Goal: Task Accomplishment & Management: Manage account settings

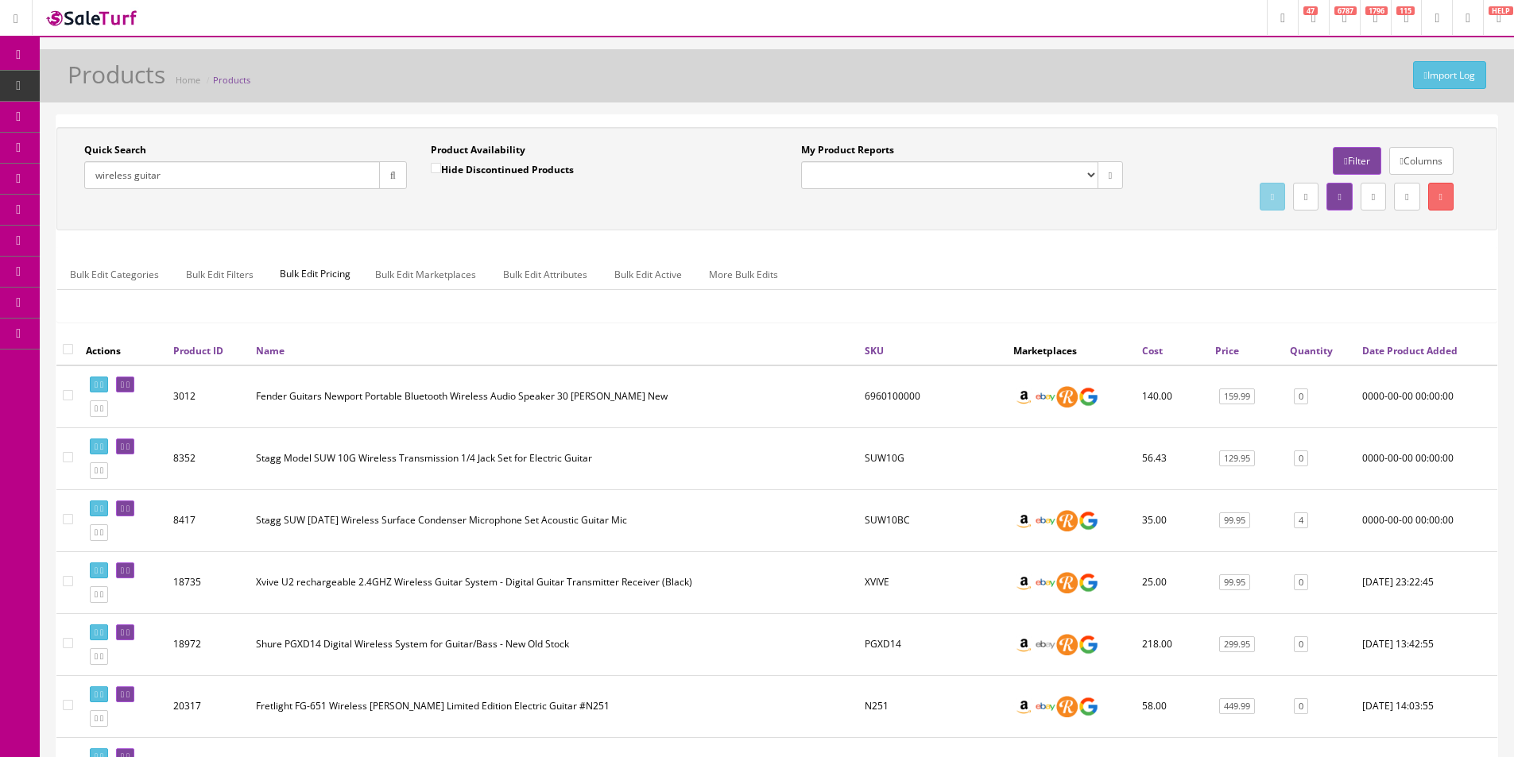
click at [210, 177] on input "wireless guitar" at bounding box center [232, 175] width 296 height 28
type input "PRTR-030"
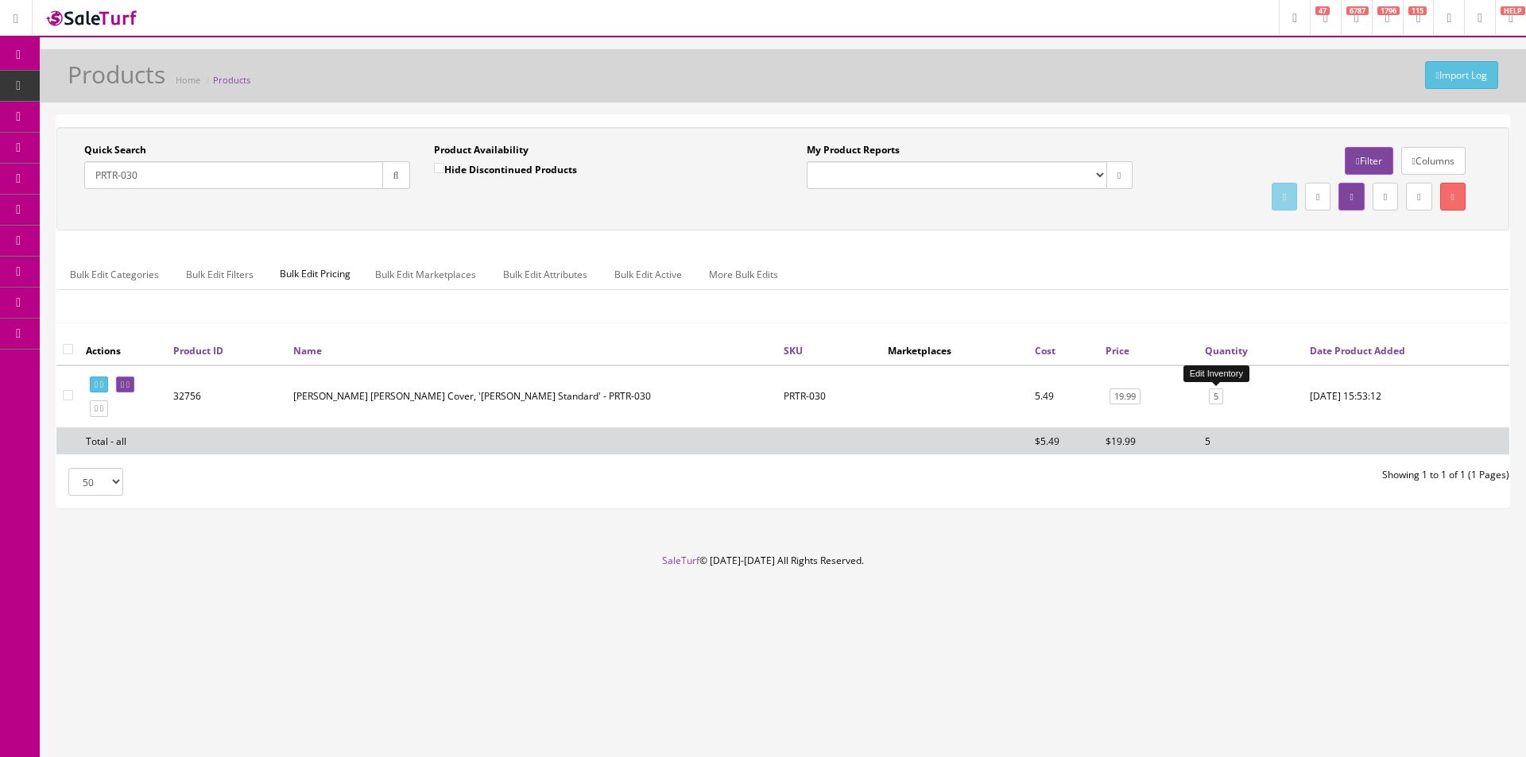
click at [1220, 397] on link "5" at bounding box center [1216, 397] width 14 height 17
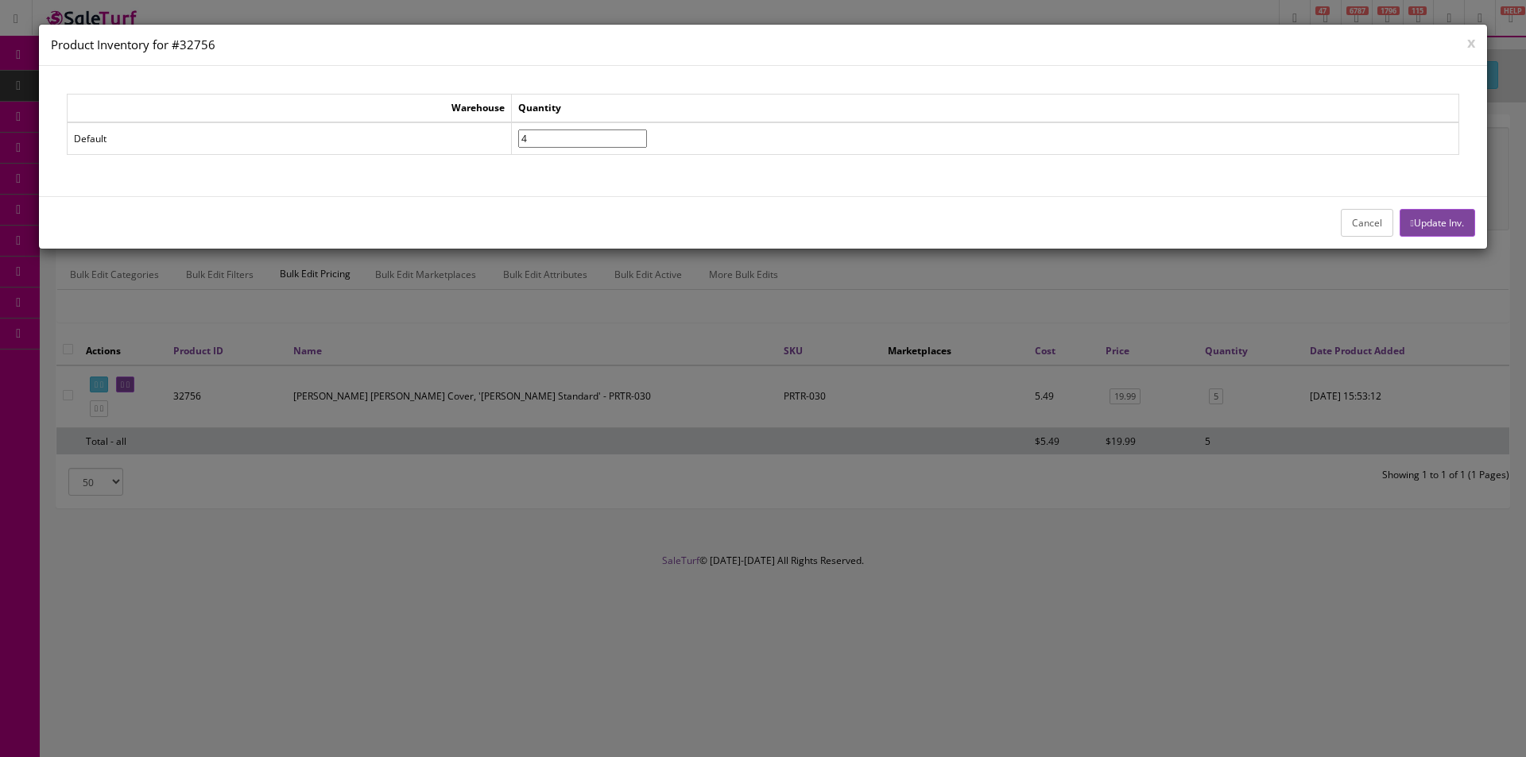
type input"] "4"
click at [647, 141] on input"] "4" at bounding box center [582, 139] width 129 height 18
click at [1411, 223] on icon "button" at bounding box center [1412, 224] width 3 height 10
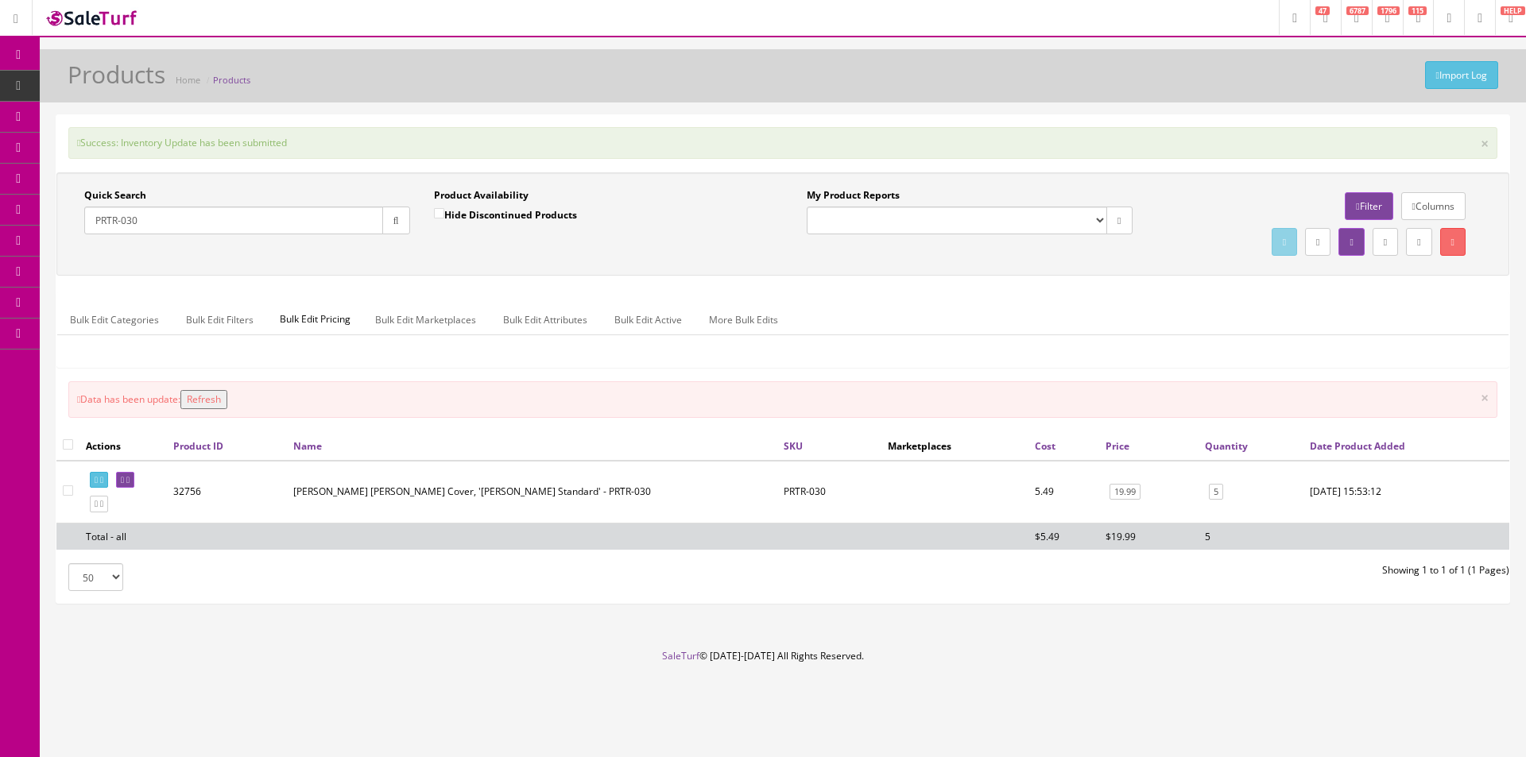
click at [211, 225] on input "PRTR-030" at bounding box center [233, 221] width 299 height 28
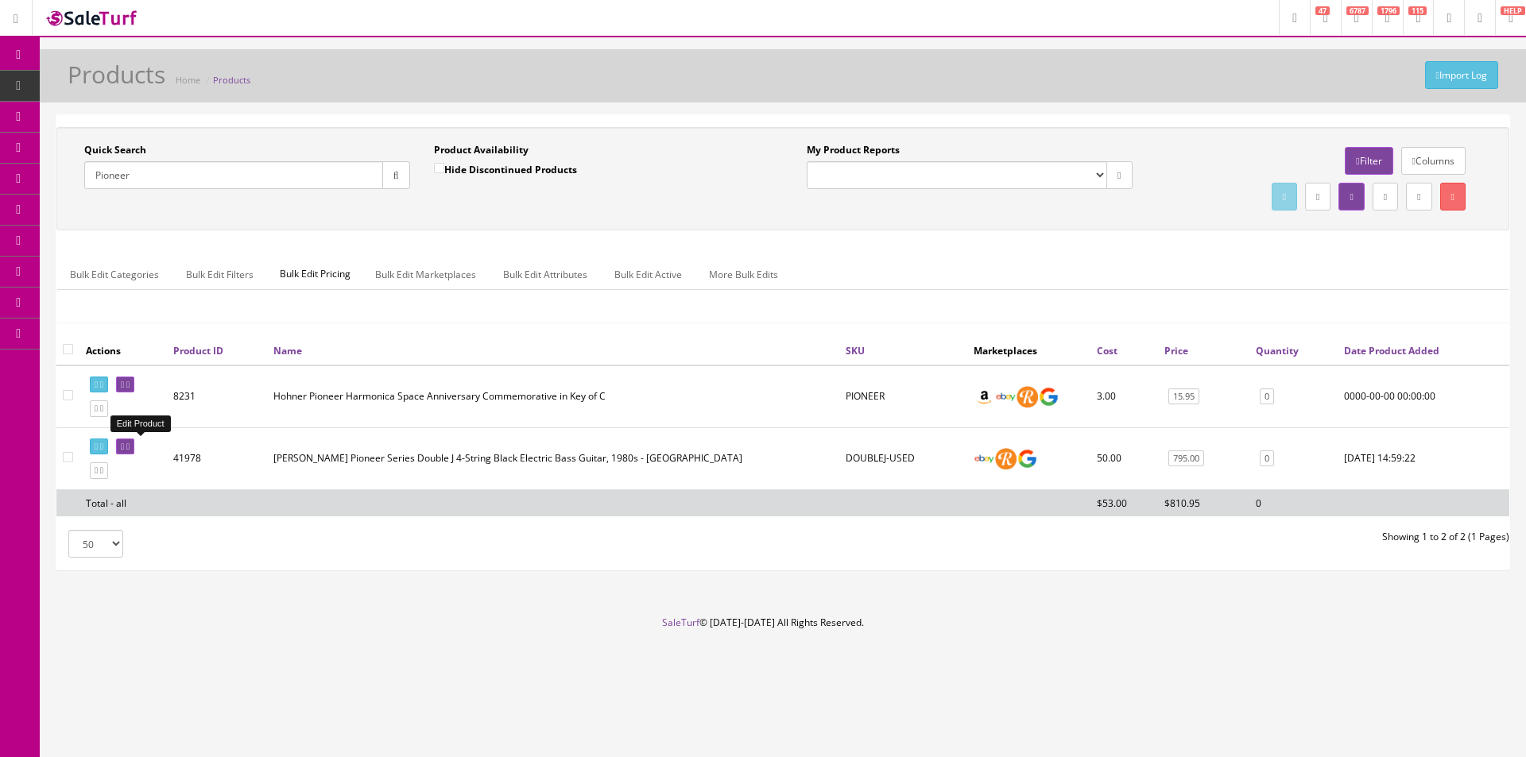
type input "Pioneer"
click at [130, 444] on icon at bounding box center [127, 447] width 3 height 9
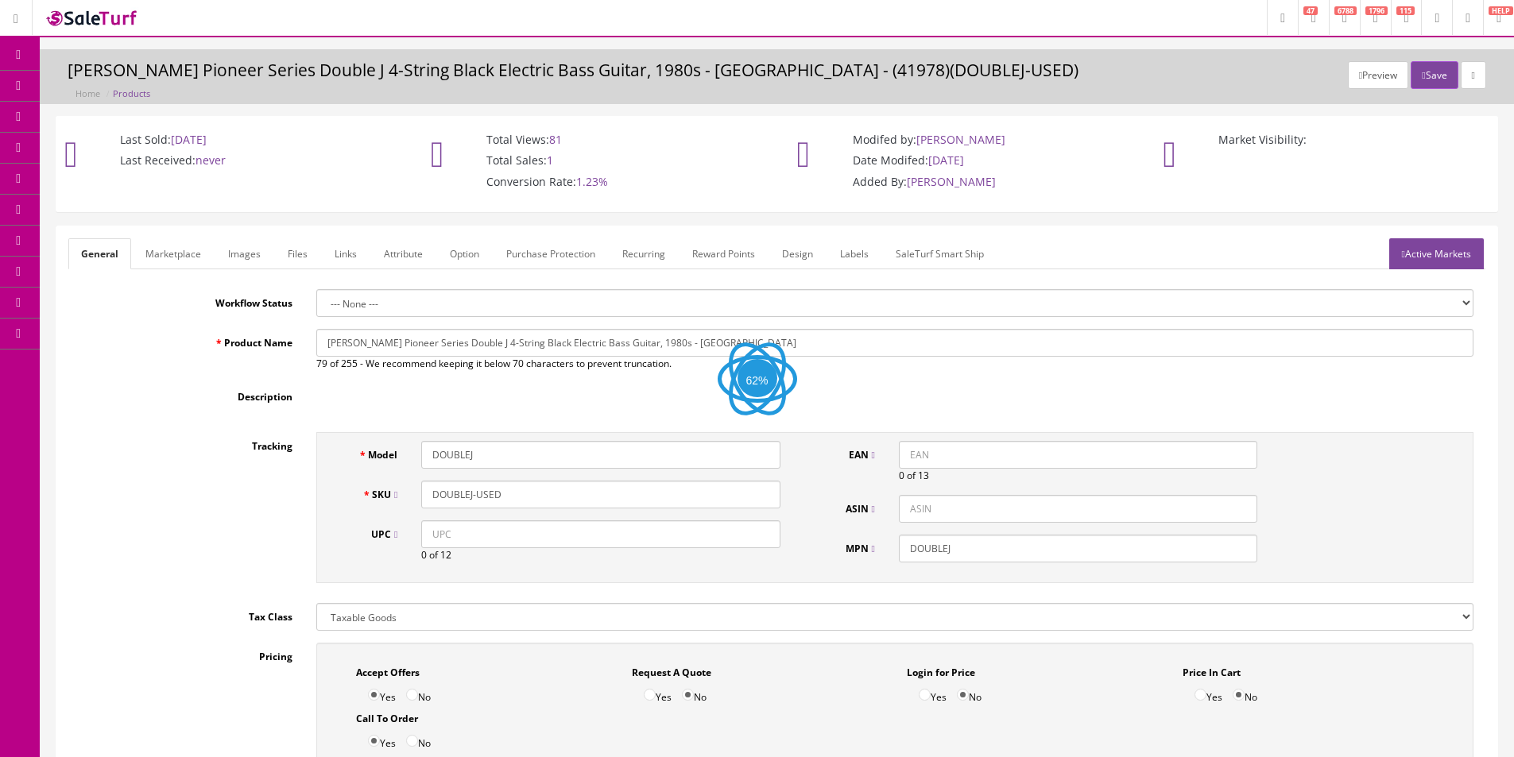
click at [248, 268] on link "Images" at bounding box center [244, 253] width 58 height 31
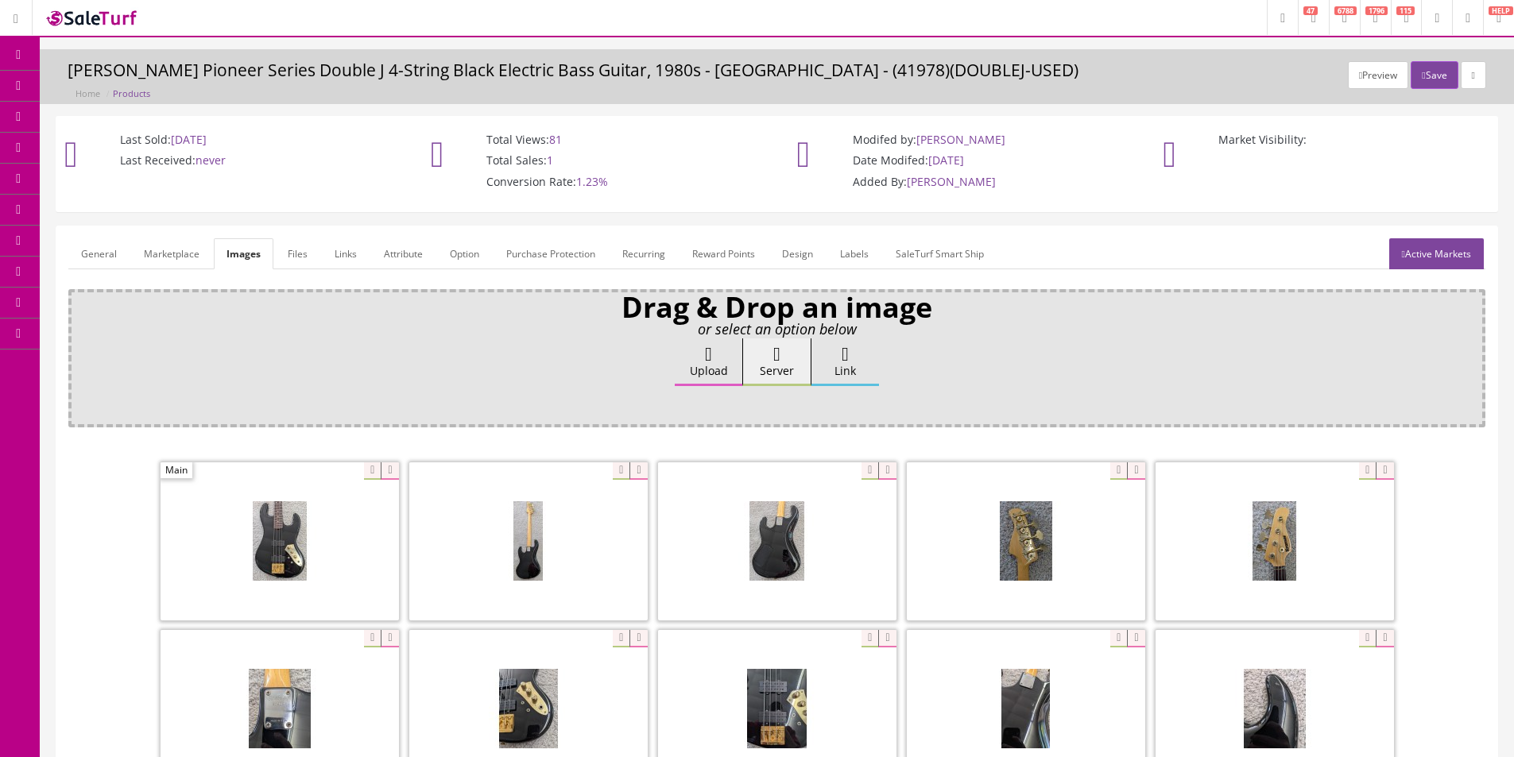
click at [92, 256] on link "General" at bounding box center [98, 253] width 61 height 31
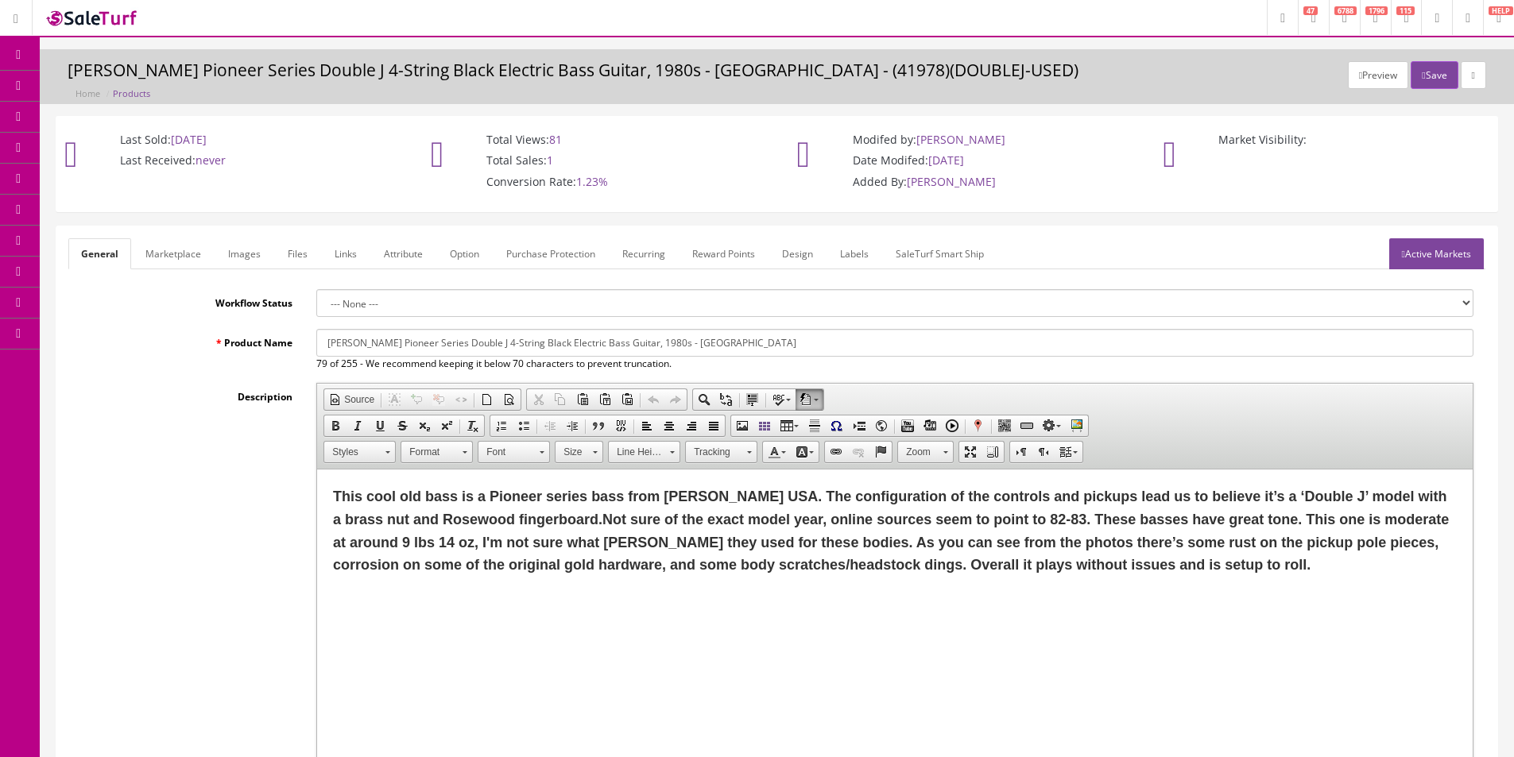
click at [234, 391] on label "Description" at bounding box center [186, 393] width 236 height 21
click at [0, 0] on textarea "<p><span style="font-size:18px;"><strong>This cool old bass is a Pioneer series…" at bounding box center [0, 0] width 0 height 0
click at [234, 391] on label "Description" at bounding box center [186, 393] width 236 height 21
click at [0, 0] on textarea "<p><span style="font-size:18px;"><strong>This cool old bass is a Pioneer series…" at bounding box center [0, 0] width 0 height 0
click at [234, 391] on label "Description" at bounding box center [186, 393] width 236 height 21
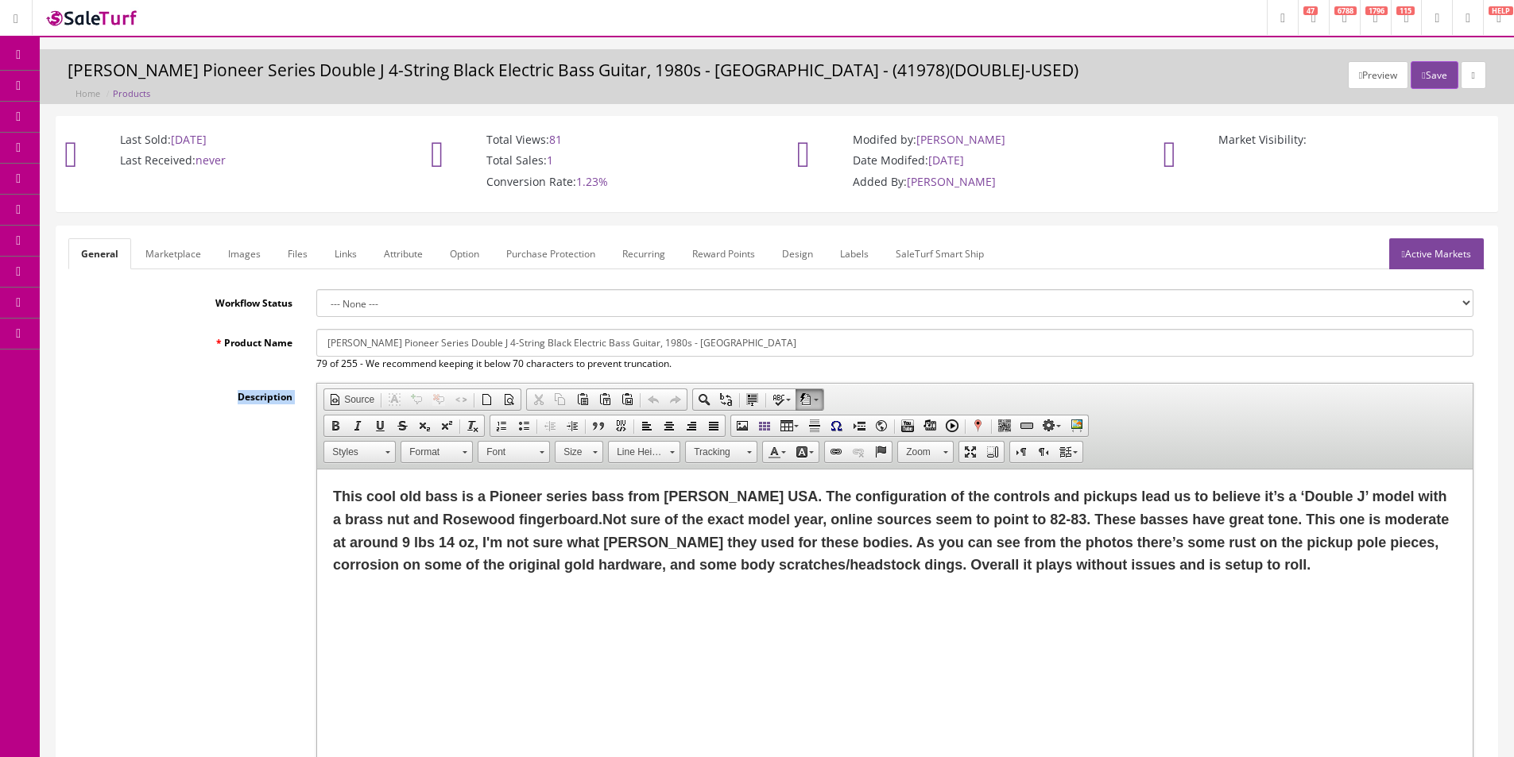
click at [0, 0] on textarea "<p><span style="font-size:18px;"><strong>This cool old bass is a Pioneer series…" at bounding box center [0, 0] width 0 height 0
click at [232, 418] on div "Description <p><span style="font-size:18px;"><strong>This cool old bass is a Pi…" at bounding box center [776, 596] width 1417 height 427
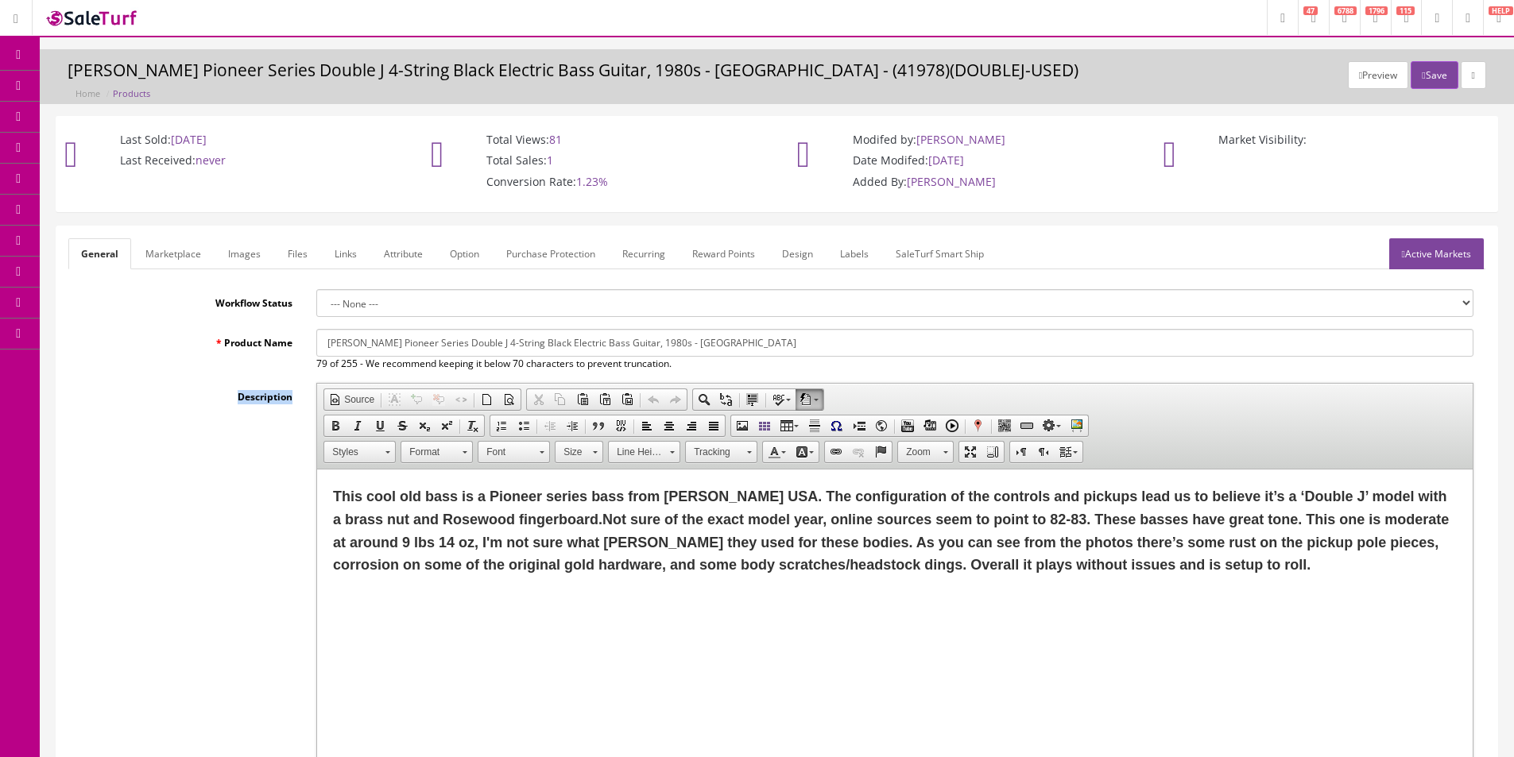
click at [232, 418] on div "Description <p><span style="font-size:18px;"><strong>This cool old bass is a Pi…" at bounding box center [776, 596] width 1417 height 427
click at [232, 419] on div "Description <p><span style="font-size:18px;"><strong>This cool old bass is a Pi…" at bounding box center [776, 596] width 1417 height 427
click at [232, 420] on div "Description <p><span style="font-size:18px;"><strong>This cool old bass is a Pi…" at bounding box center [776, 596] width 1417 height 427
drag, startPoint x: 104, startPoint y: 83, endPoint x: 93, endPoint y: 6, distance: 78.7
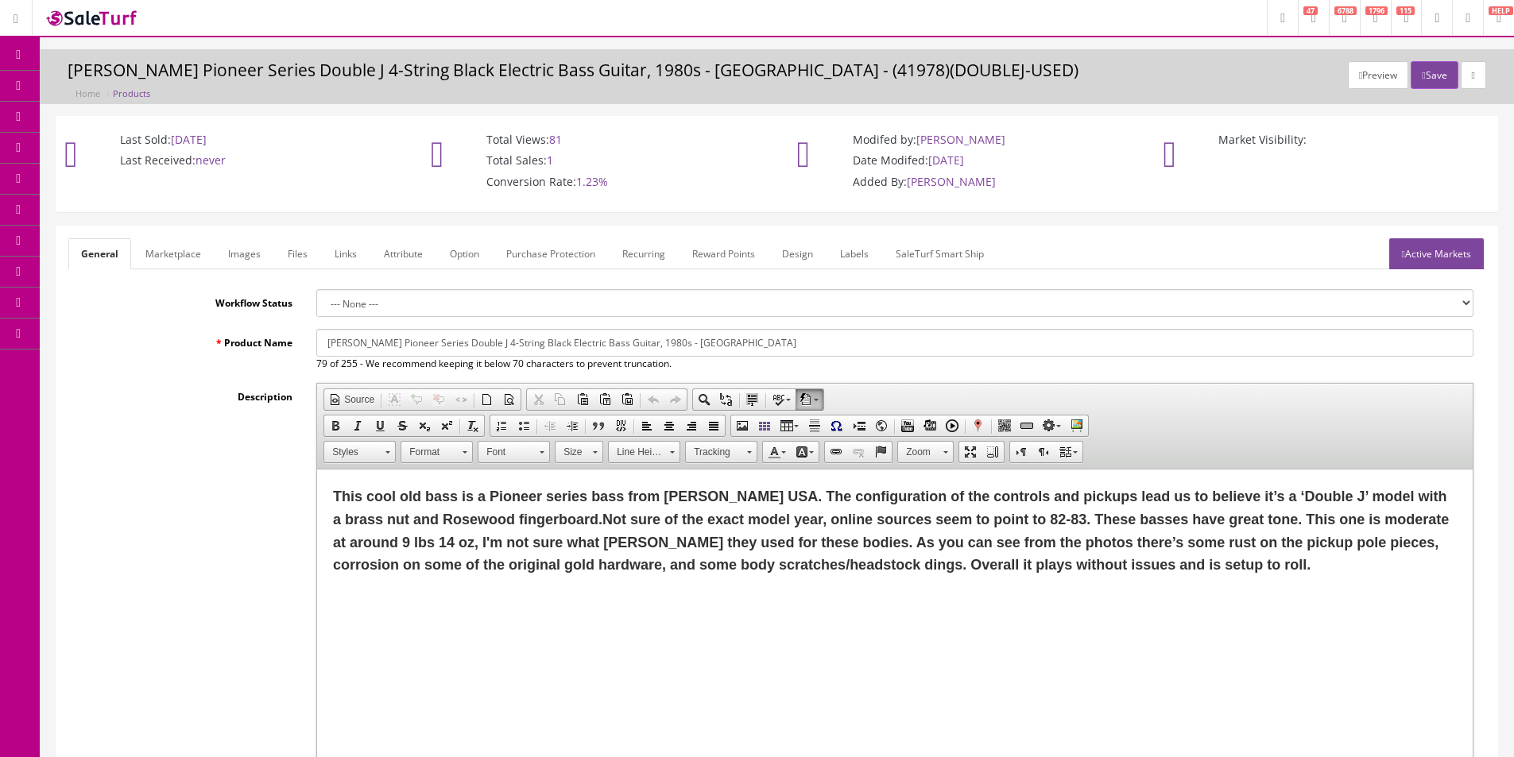
click at [104, 83] on span "Products" at bounding box center [114, 86] width 39 height 14
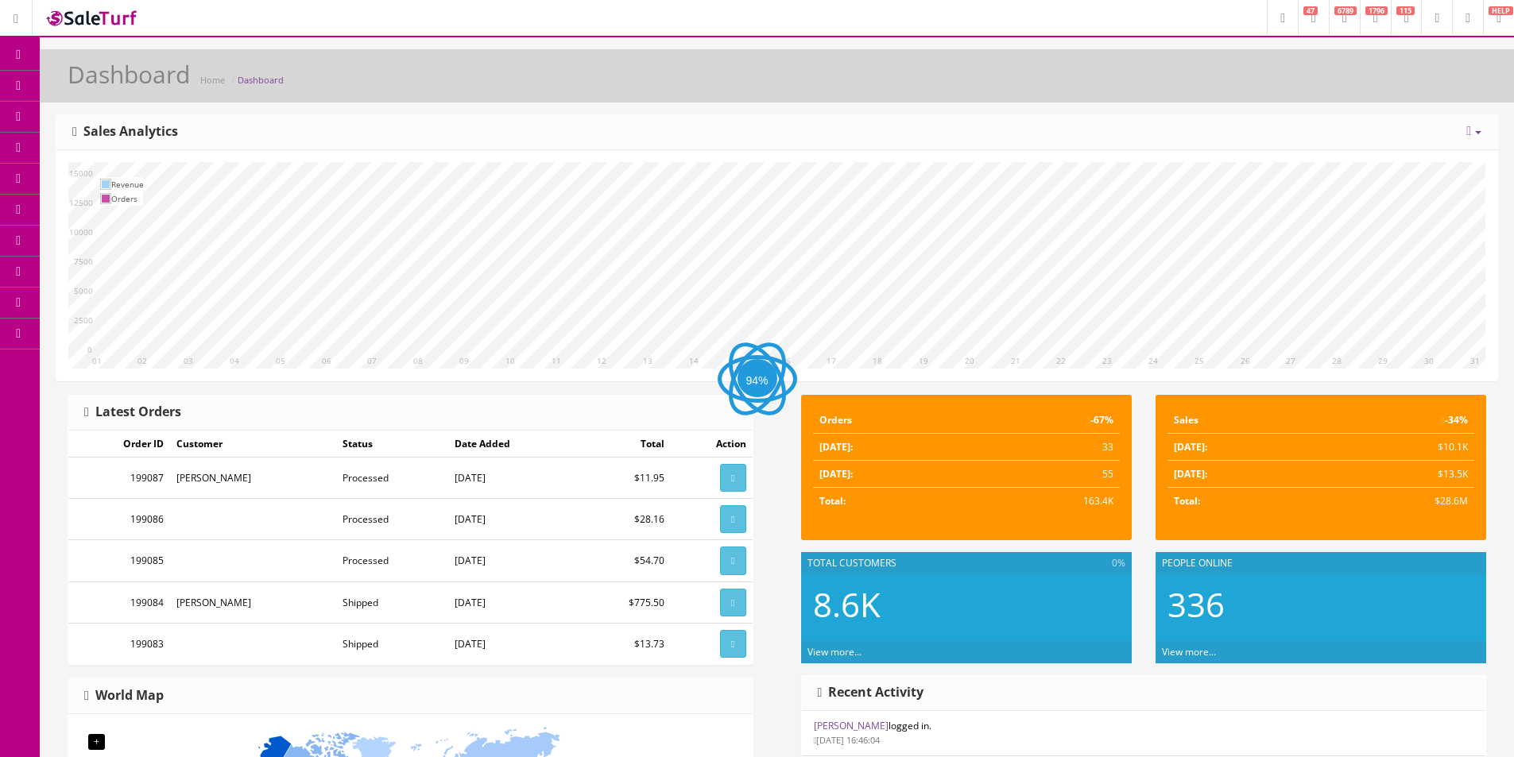
click at [1218, 133] on div "[DATE] Week Month Year Year over Year Last Year over Prior Year Sales Analytics" at bounding box center [776, 132] width 1441 height 35
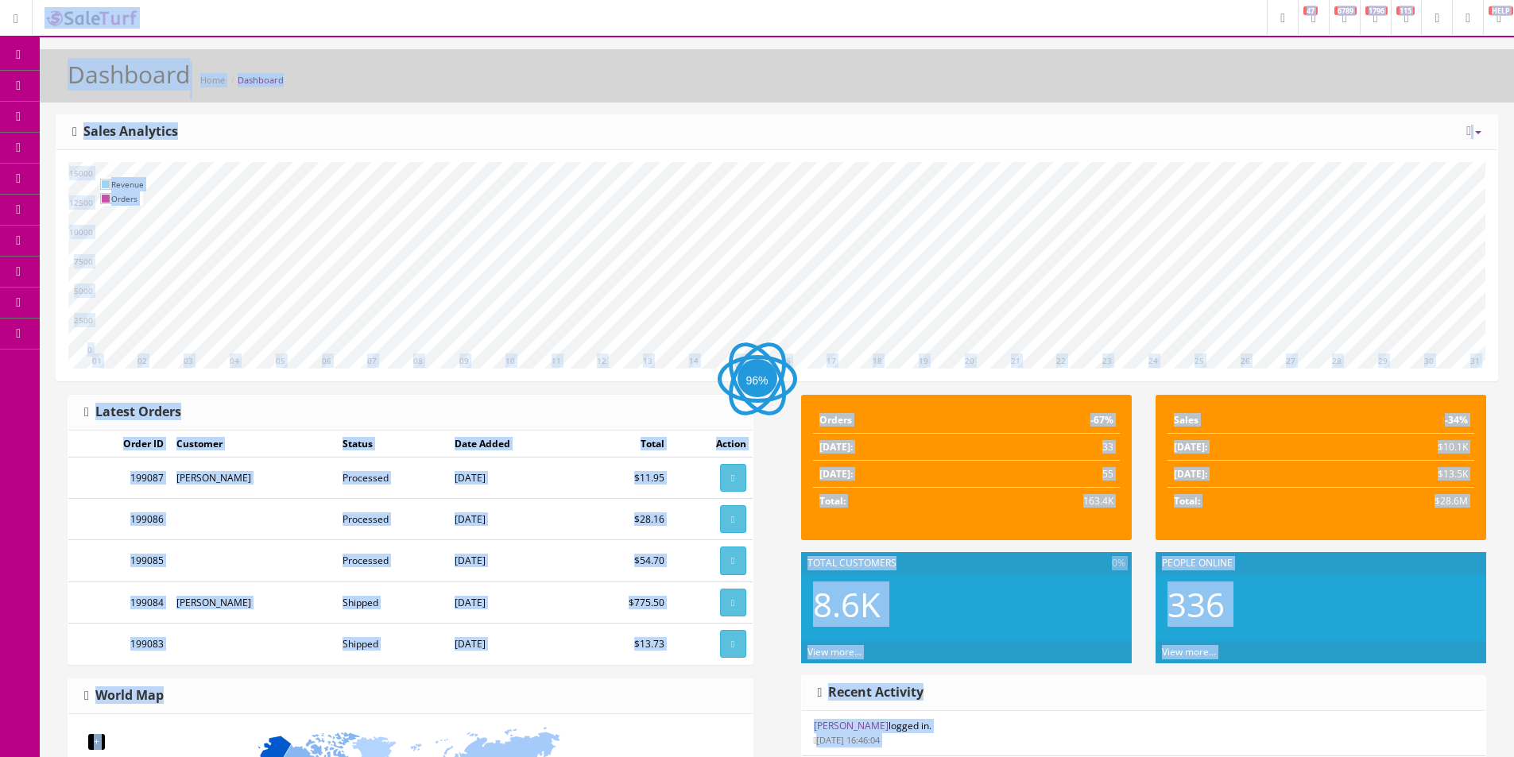
click at [1088, 129] on div "Today Week Month Year Year over Year Last Year over Prior Year Sales Analytics" at bounding box center [776, 132] width 1441 height 35
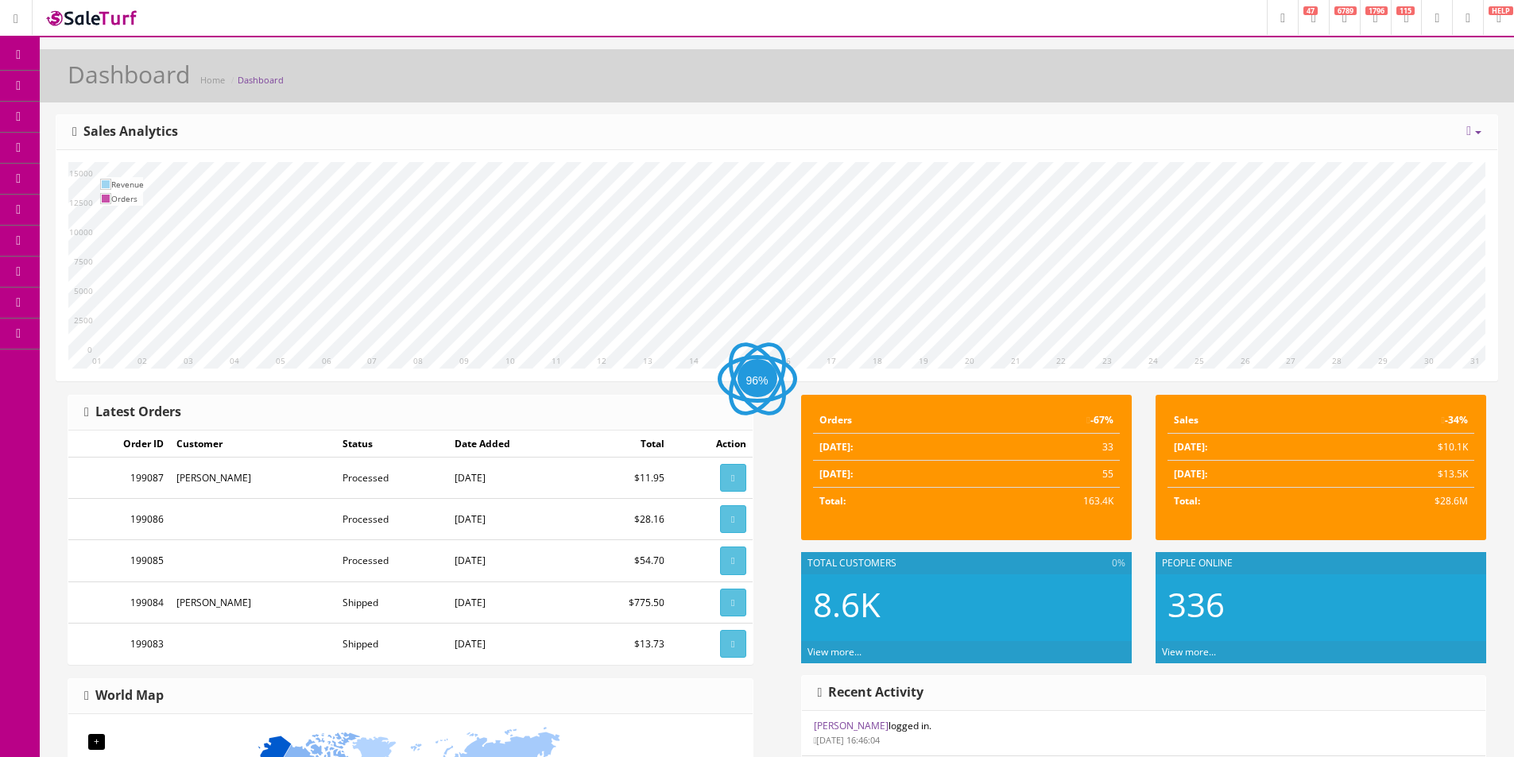
drag, startPoint x: 1088, startPoint y: 129, endPoint x: 204, endPoint y: 100, distance: 884.2
click at [1024, 138] on div "Today Week Month Year Year over Year Last Year over Prior Year Sales Analytics" at bounding box center [776, 132] width 1441 height 35
click at [16, 48] on link "Dashboard" at bounding box center [20, 55] width 40 height 31
drag, startPoint x: 216, startPoint y: 149, endPoint x: 137, endPoint y: 200, distance: 93.7
click at [207, 158] on div "Today Week Month Year Year over Year Last Year over Prior Year Sales Analytics …" at bounding box center [777, 247] width 1442 height 267
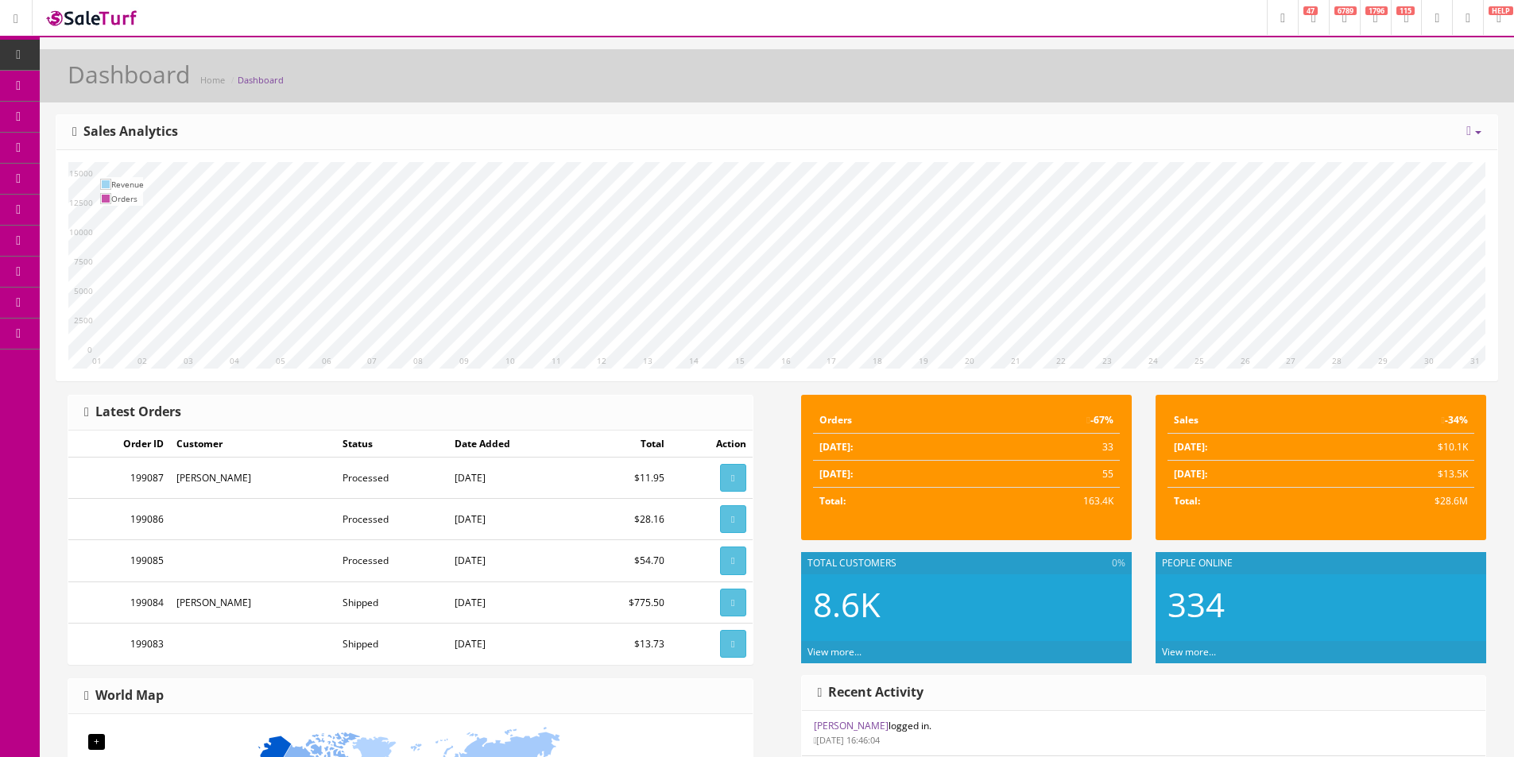
click at [924, 58] on div "Dashboard Home Dashboard" at bounding box center [777, 75] width 1474 height 53
click at [925, 58] on div "Dashboard Home Dashboard" at bounding box center [777, 75] width 1474 height 53
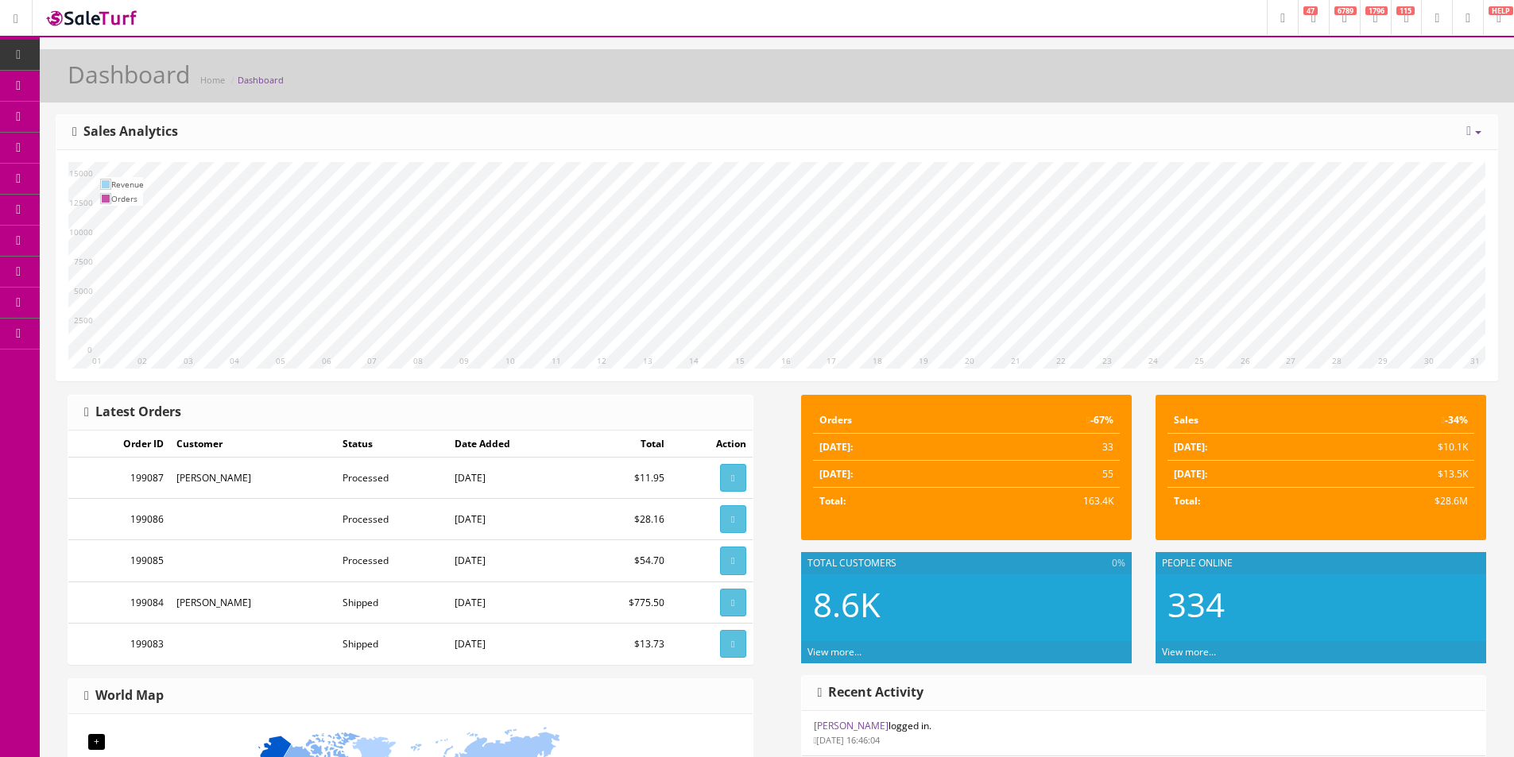
drag, startPoint x: 925, startPoint y: 58, endPoint x: 927, endPoint y: 50, distance: 8.1
click at [925, 58] on div "Dashboard Home Dashboard" at bounding box center [777, 75] width 1474 height 53
